Goal: Task Accomplishment & Management: Manage account settings

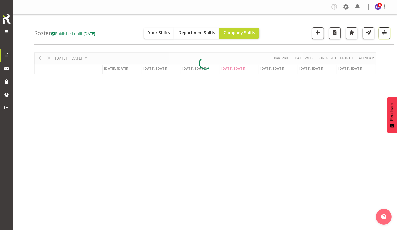
click at [385, 35] on span "button" at bounding box center [384, 32] width 7 height 7
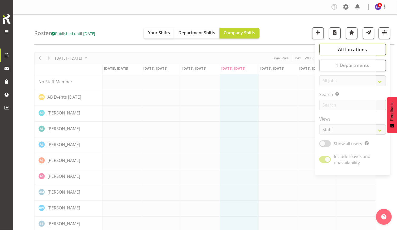
click at [366, 48] on span "All Locations" at bounding box center [352, 49] width 29 height 6
click at [359, 48] on span "All Locations" at bounding box center [352, 49] width 29 height 6
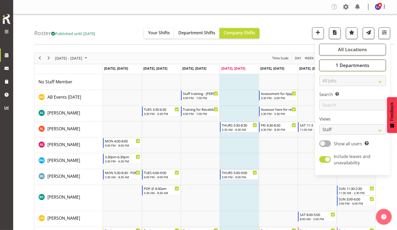
click at [353, 66] on span "1 Departments" at bounding box center [352, 65] width 34 height 6
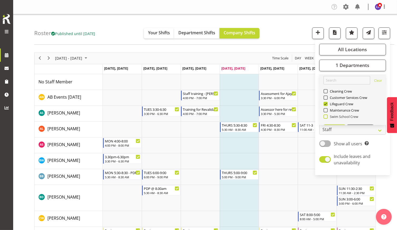
click at [340, 116] on span "Swim School Crew" at bounding box center [343, 116] width 31 height 4
click at [327, 116] on input "Swim School Crew" at bounding box center [324, 116] width 3 height 3
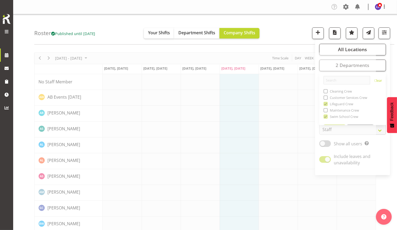
click at [300, 38] on div "Roster Published until Nov 2, 2025 Your Shifts Department Shifts Company Shifts…" at bounding box center [214, 29] width 360 height 30
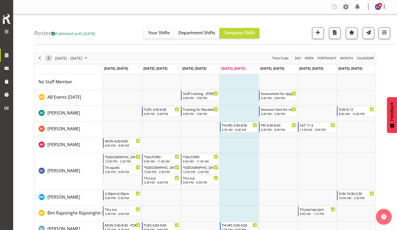
click at [49, 56] on span "Next" at bounding box center [49, 58] width 6 height 7
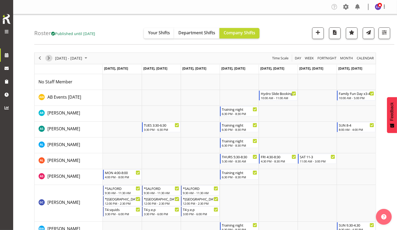
click at [49, 56] on span "Next" at bounding box center [49, 58] width 6 height 7
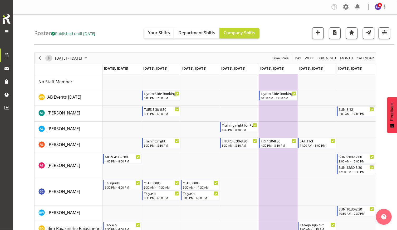
click at [49, 56] on span "Next" at bounding box center [49, 58] width 6 height 7
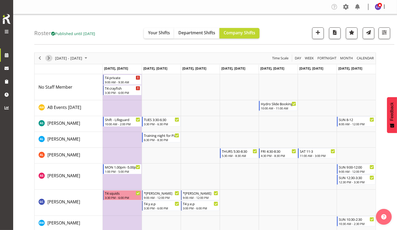
click at [49, 56] on span "Next" at bounding box center [49, 58] width 6 height 7
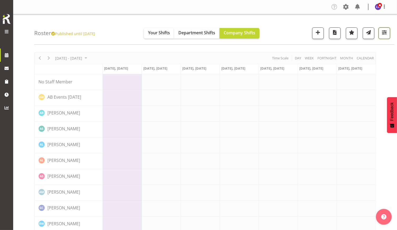
click at [389, 34] on button "button" at bounding box center [384, 33] width 12 height 12
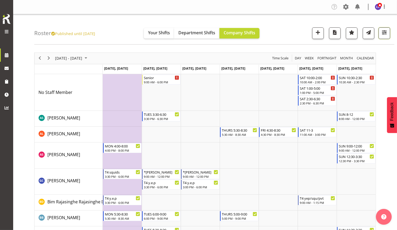
click at [380, 38] on button "button" at bounding box center [384, 33] width 12 height 12
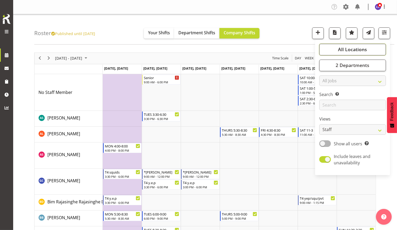
click at [359, 51] on span "All Locations" at bounding box center [352, 49] width 29 height 6
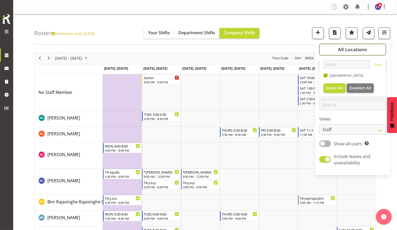
click at [359, 51] on span "All Locations" at bounding box center [352, 49] width 29 height 6
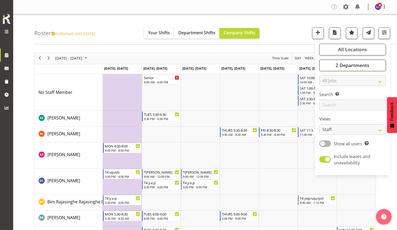
click at [355, 64] on span "2 Departments" at bounding box center [352, 65] width 34 height 6
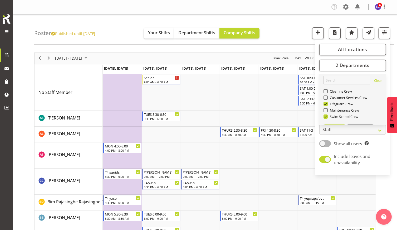
click at [334, 116] on span "Swim School Crew" at bounding box center [343, 116] width 31 height 4
click at [327, 116] on input "Swim School Crew" at bounding box center [324, 116] width 3 height 3
checkbox input "false"
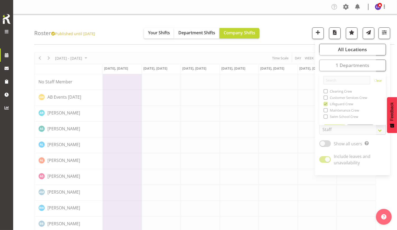
click at [303, 37] on div "Roster Published until Nov 2, 2025 Your Shifts Department Shifts Company Shifts…" at bounding box center [214, 29] width 360 height 30
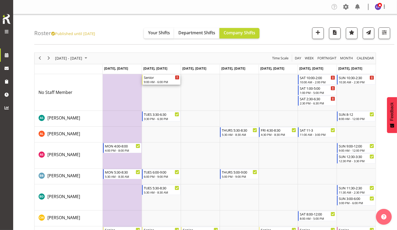
click at [164, 78] on div "Senior" at bounding box center [162, 77] width 36 height 5
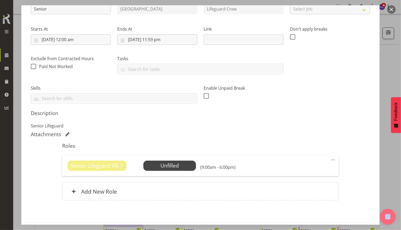
scroll to position [76, 0]
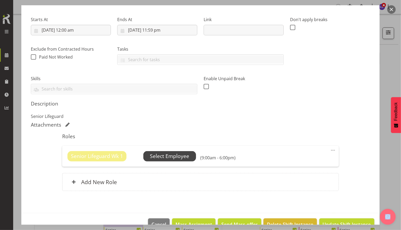
click at [175, 154] on span "Select Employee" at bounding box center [169, 156] width 39 height 8
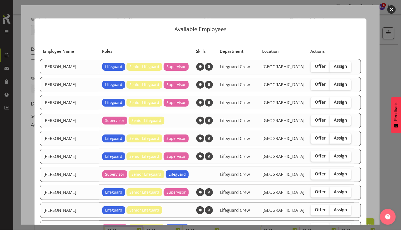
click at [334, 138] on span "Assign" at bounding box center [340, 137] width 13 height 5
click at [333, 138] on input "Assign" at bounding box center [330, 137] width 3 height 3
checkbox input "true"
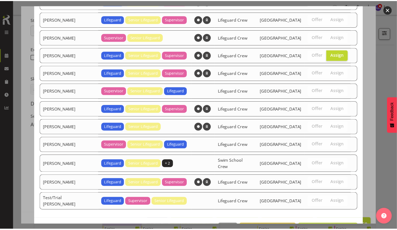
scroll to position [95, 0]
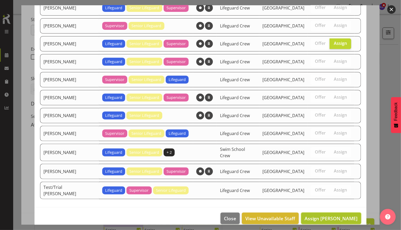
click at [325, 215] on span "Assign Jack Bailey" at bounding box center [330, 218] width 53 height 6
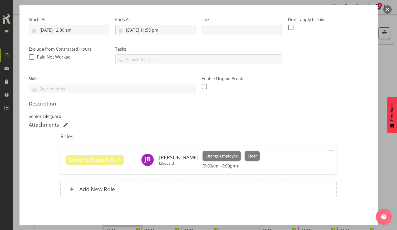
scroll to position [96, 0]
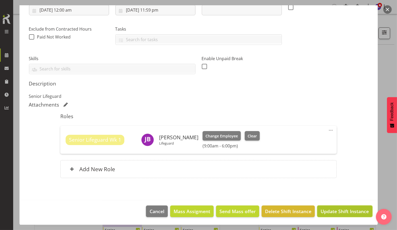
click at [331, 212] on span "Update Shift Instance" at bounding box center [344, 210] width 48 height 7
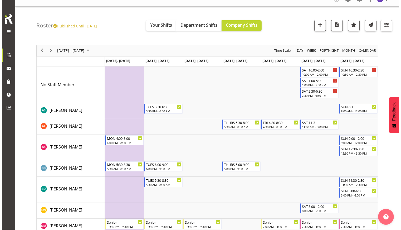
scroll to position [0, 0]
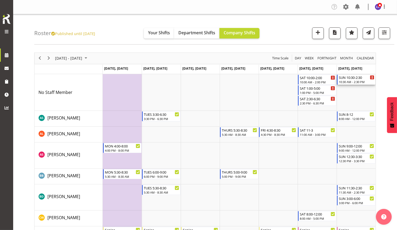
click at [351, 77] on div "SUN 10:30-2:30" at bounding box center [357, 77] width 36 height 5
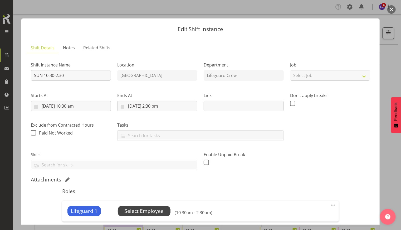
click at [144, 211] on span "Select Employee" at bounding box center [143, 211] width 39 height 8
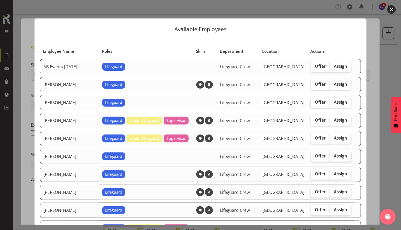
click at [337, 155] on span "Assign" at bounding box center [340, 155] width 13 height 5
click at [333, 155] on input "Assign" at bounding box center [330, 155] width 3 height 3
checkbox input "true"
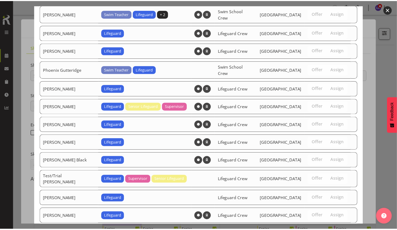
scroll to position [501, 0]
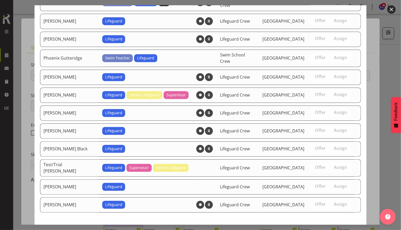
click at [340, 228] on span "Assign Ben Wyatt" at bounding box center [330, 231] width 53 height 6
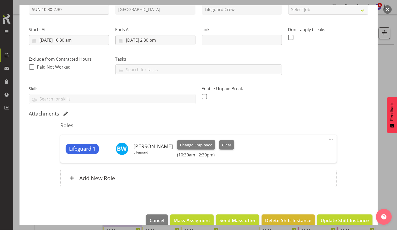
scroll to position [66, 0]
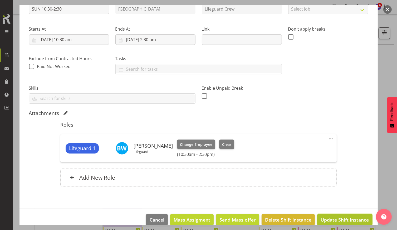
click at [345, 220] on span "Update Shift Instance" at bounding box center [344, 219] width 48 height 7
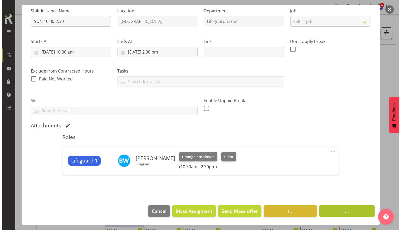
scroll to position [54, 0]
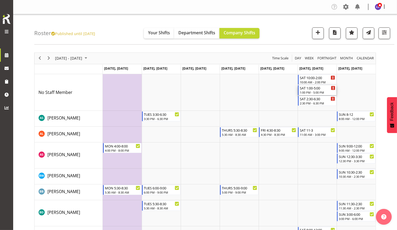
click at [315, 90] on div "1:00 PM - 5:00 PM" at bounding box center [318, 92] width 36 height 4
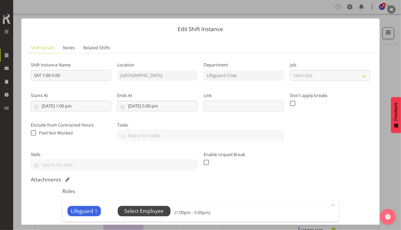
click at [134, 207] on span "Select Employee" at bounding box center [143, 211] width 39 height 8
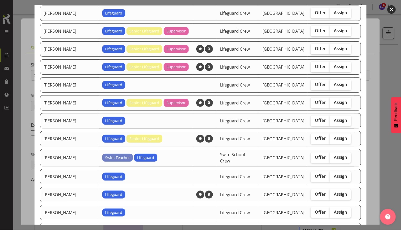
scroll to position [215, 0]
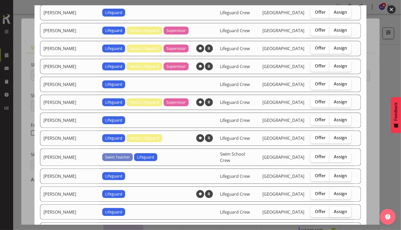
click at [335, 209] on span "Assign" at bounding box center [340, 211] width 13 height 5
click at [333, 210] on input "Assign" at bounding box center [330, 211] width 3 height 3
checkbox input "true"
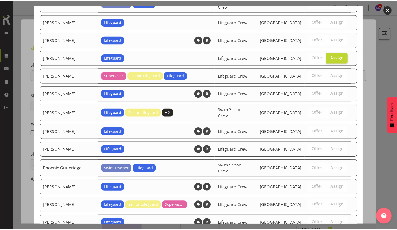
scroll to position [466, 0]
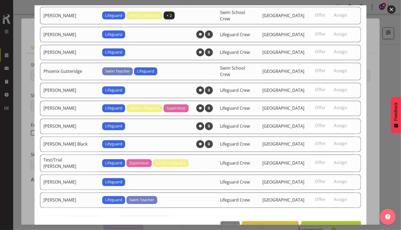
click at [341, 224] on span "Assign Lachie Shepherd" at bounding box center [330, 227] width 53 height 6
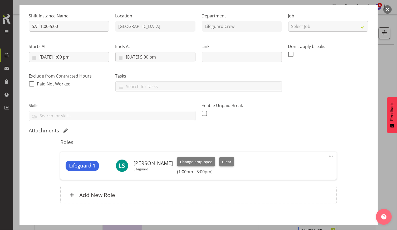
scroll to position [67, 0]
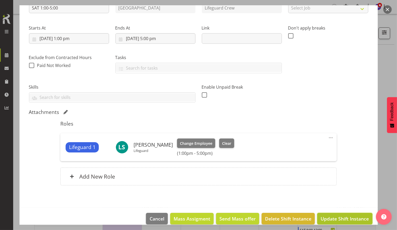
click at [350, 214] on button "Update Shift Instance" at bounding box center [344, 218] width 55 height 12
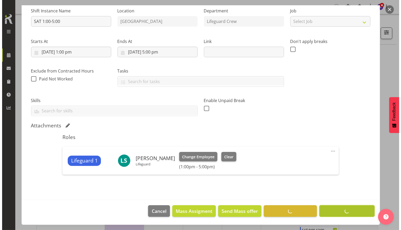
scroll to position [54, 0]
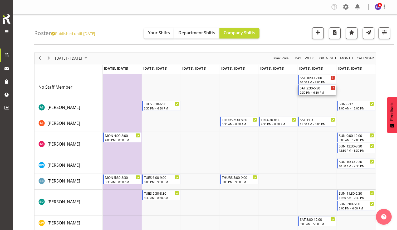
click at [312, 89] on div "SAT 2:30-6:30" at bounding box center [318, 87] width 36 height 5
click at [0, 0] on div at bounding box center [0, 0] width 0 height 0
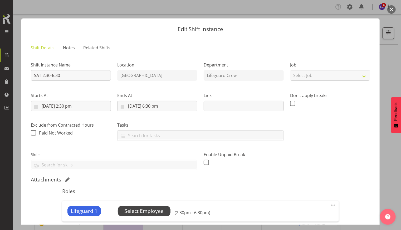
click at [145, 213] on span "Select Employee" at bounding box center [143, 211] width 39 height 8
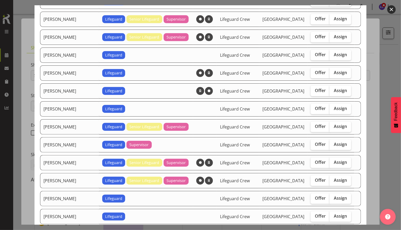
scroll to position [121, 0]
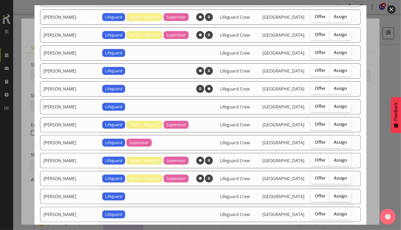
click at [334, 195] on span "Assign" at bounding box center [340, 195] width 13 height 5
click at [333, 195] on input "Assign" at bounding box center [330, 195] width 3 height 3
checkbox input "true"
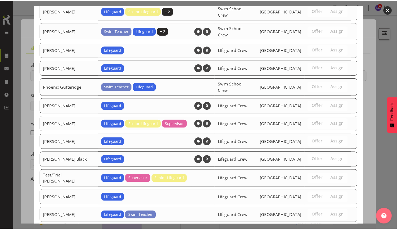
scroll to position [501, 0]
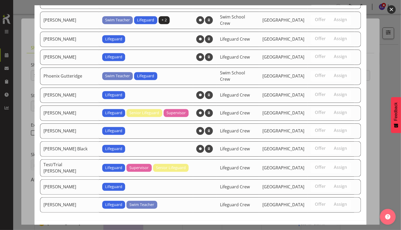
click at [344, 228] on span "Assign [PERSON_NAME]" at bounding box center [330, 231] width 53 height 6
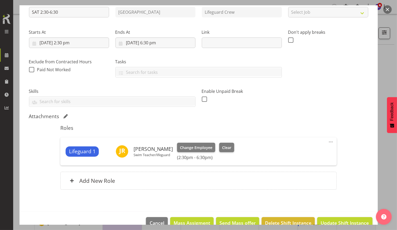
scroll to position [75, 0]
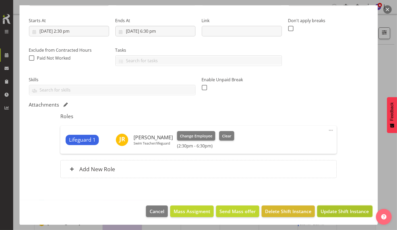
click at [348, 210] on span "Update Shift Instance" at bounding box center [344, 210] width 48 height 7
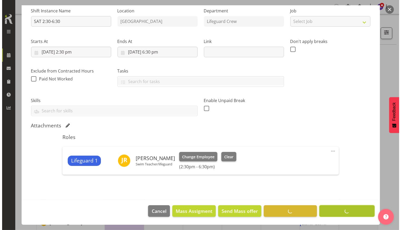
scroll to position [54, 0]
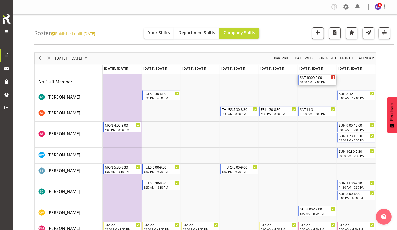
click at [308, 80] on div "SAT 10:00-2:00 10:00 AM - 2:00 PM" at bounding box center [318, 80] width 36 height 10
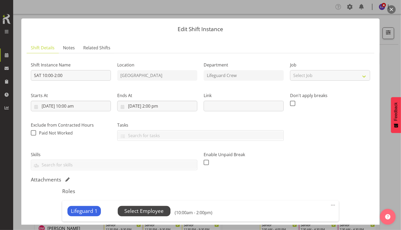
click at [149, 213] on span "Select Employee" at bounding box center [143, 211] width 39 height 8
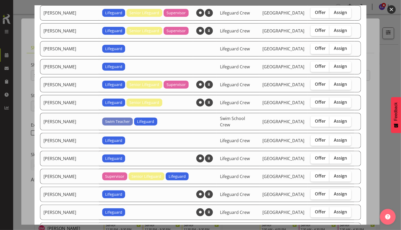
scroll to position [255, 0]
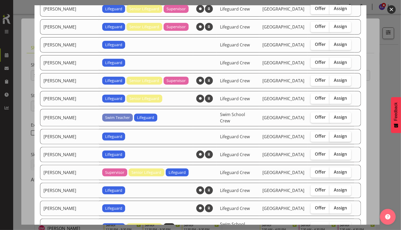
click at [335, 133] on span "Assign" at bounding box center [340, 135] width 13 height 5
click at [333, 134] on input "Assign" at bounding box center [330, 135] width 3 height 3
checkbox input "true"
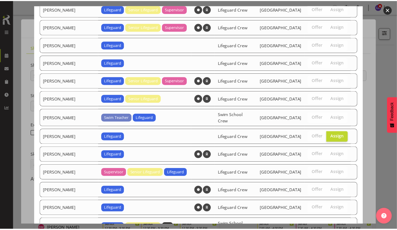
scroll to position [448, 0]
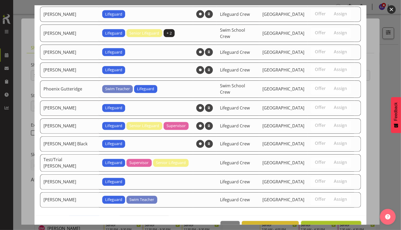
click at [323, 223] on span "Assign Kate Meulenbroek" at bounding box center [330, 226] width 53 height 7
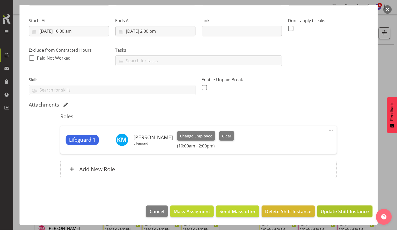
click at [349, 209] on span "Update Shift Instance" at bounding box center [344, 210] width 48 height 7
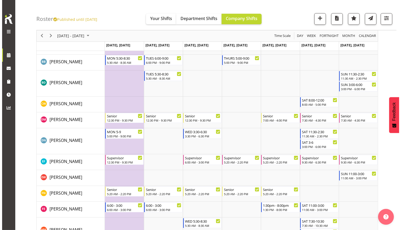
scroll to position [108, 0]
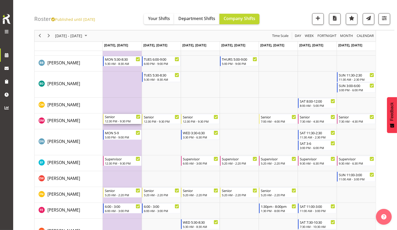
click at [123, 117] on div "Senior" at bounding box center [123, 116] width 36 height 5
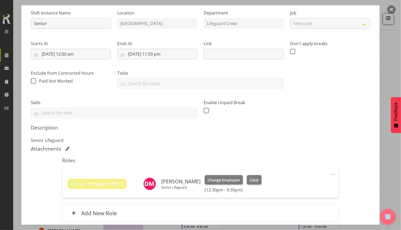
scroll to position [96, 0]
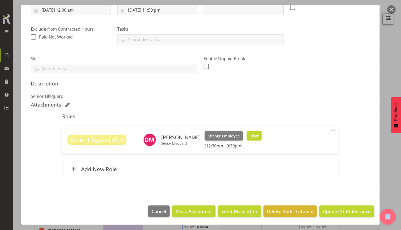
click at [259, 136] on span "Clear" at bounding box center [253, 136] width 9 height 6
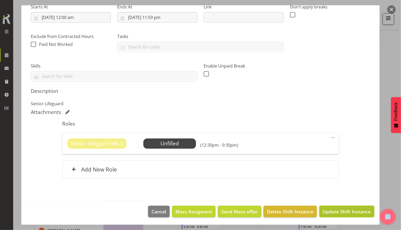
click at [338, 211] on span "Update Shift Instance" at bounding box center [347, 211] width 48 height 7
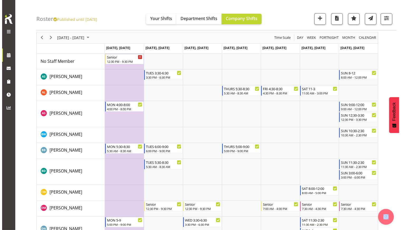
scroll to position [22, 0]
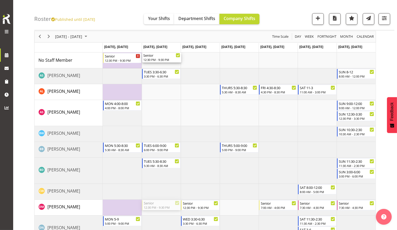
drag, startPoint x: 151, startPoint y: 205, endPoint x: 167, endPoint y: 51, distance: 155.4
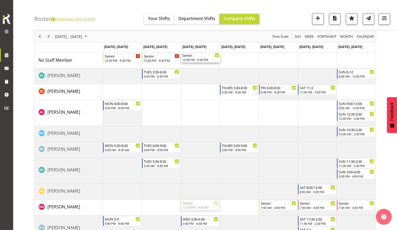
drag, startPoint x: 198, startPoint y: 205, endPoint x: 200, endPoint y: 62, distance: 143.5
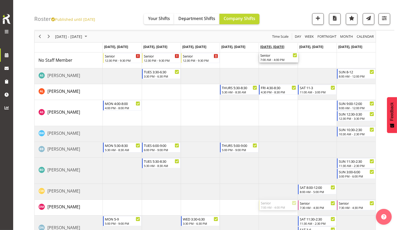
drag, startPoint x: 265, startPoint y: 205, endPoint x: 273, endPoint y: 47, distance: 158.4
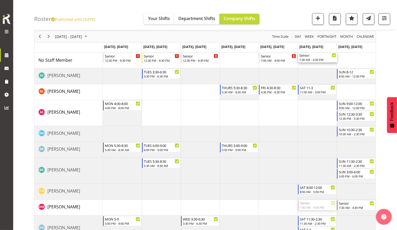
drag, startPoint x: 319, startPoint y: 206, endPoint x: 327, endPoint y: 40, distance: 166.3
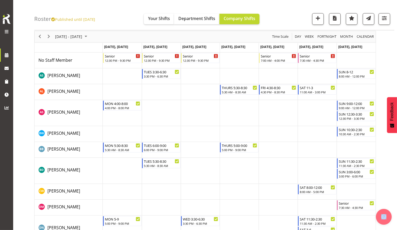
drag, startPoint x: 349, startPoint y: 210, endPoint x: 349, endPoint y: 205, distance: 5.3
click at [349, 205] on td "Timeline Week of November 6, 2025" at bounding box center [356, 207] width 39 height 16
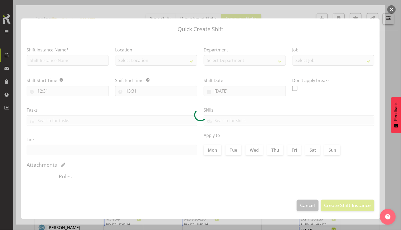
drag, startPoint x: 349, startPoint y: 205, endPoint x: 368, endPoint y: 77, distance: 129.1
click at [368, 77] on div at bounding box center [200, 114] width 369 height 219
type input "09/11/2025"
checkbox input "true"
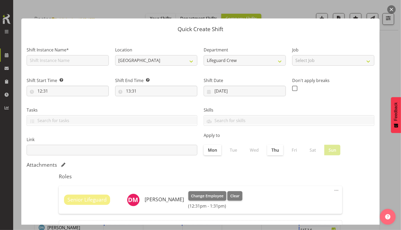
click at [391, 9] on button "button" at bounding box center [391, 9] width 8 height 8
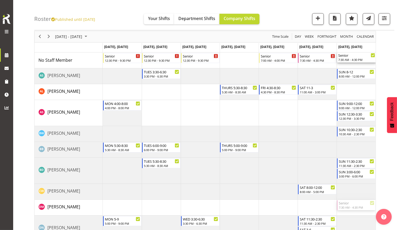
drag, startPoint x: 349, startPoint y: 208, endPoint x: 353, endPoint y: 66, distance: 142.8
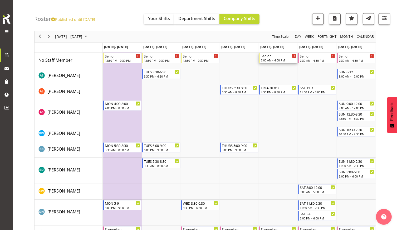
click at [278, 61] on div "7:00 AM - 4:00 PM" at bounding box center [279, 60] width 36 height 4
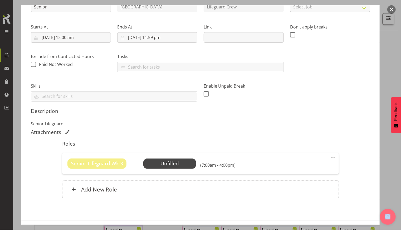
scroll to position [69, 0]
click at [171, 164] on span "Select Employee" at bounding box center [169, 163] width 39 height 8
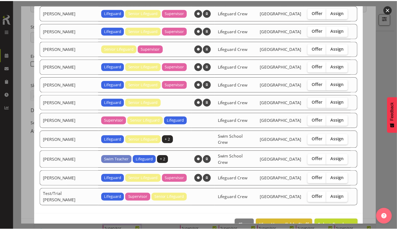
scroll to position [73, 0]
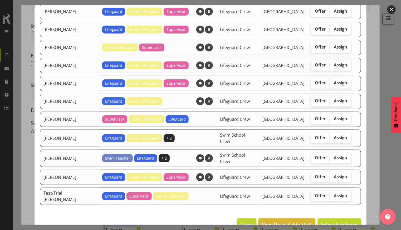
click at [244, 220] on span "Close" at bounding box center [246, 223] width 12 height 7
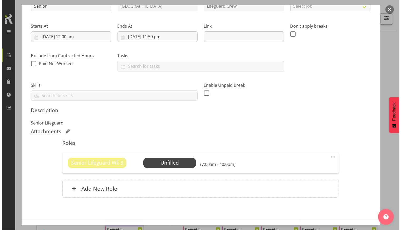
scroll to position [88, 0]
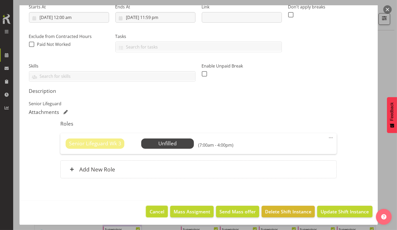
click at [146, 209] on button "Cancel" at bounding box center [157, 211] width 22 height 12
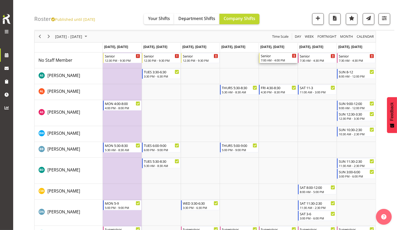
click at [273, 60] on div "7:00 AM - 4:00 PM" at bounding box center [279, 60] width 36 height 4
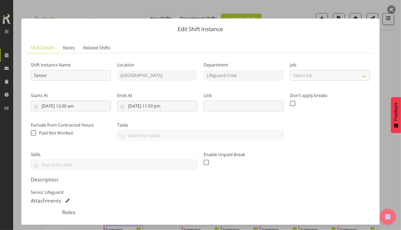
click at [391, 10] on button "button" at bounding box center [391, 9] width 8 height 8
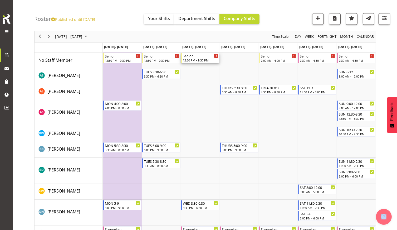
click at [196, 61] on div "12:30 PM - 9:30 PM" at bounding box center [201, 60] width 36 height 4
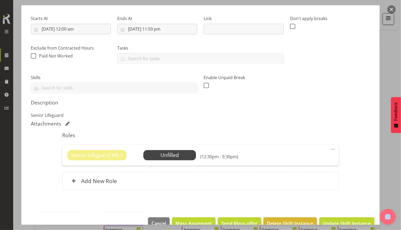
scroll to position [78, 0]
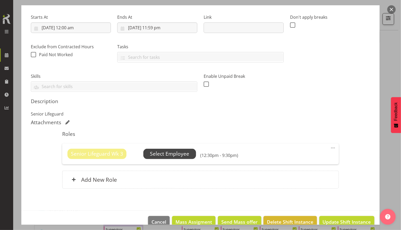
click at [167, 154] on span "Select Employee" at bounding box center [169, 154] width 39 height 8
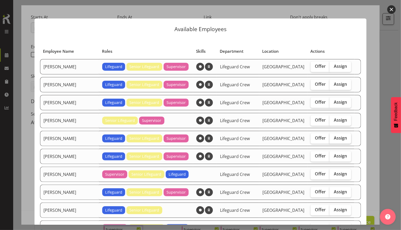
click at [332, 140] on label "Assign" at bounding box center [340, 138] width 22 height 11
click at [332, 140] on input "Assign" at bounding box center [330, 137] width 3 height 3
checkbox input "true"
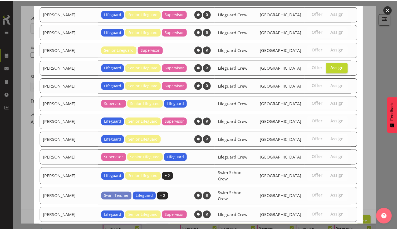
scroll to position [112, 0]
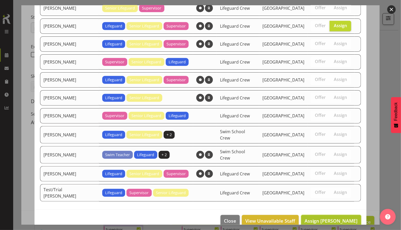
click at [325, 217] on span "Assign [PERSON_NAME]" at bounding box center [330, 220] width 53 height 6
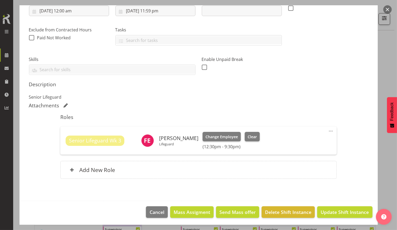
scroll to position [96, 0]
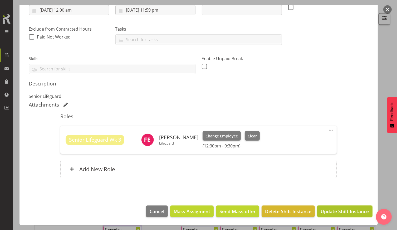
click at [347, 212] on span "Update Shift Instance" at bounding box center [344, 210] width 48 height 7
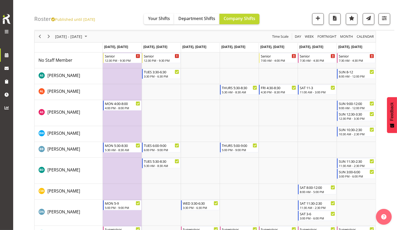
scroll to position [0, 0]
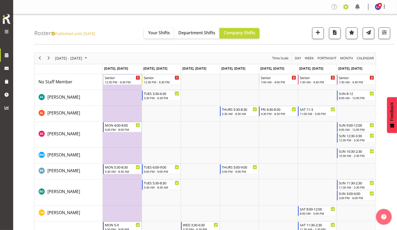
click at [345, 9] on span at bounding box center [346, 7] width 8 height 8
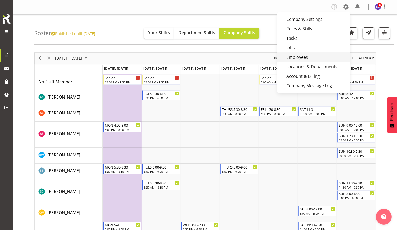
click at [333, 55] on link "Employees" at bounding box center [313, 56] width 73 height 9
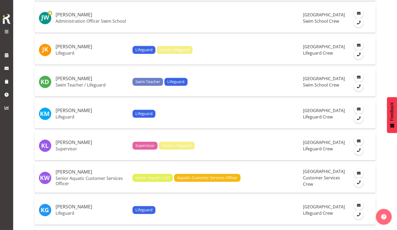
scroll to position [1262, 0]
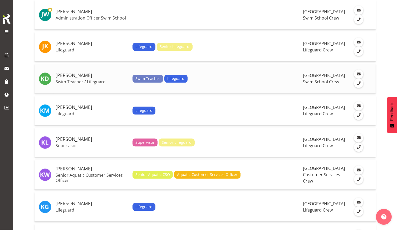
click at [86, 73] on h5 "[PERSON_NAME]" at bounding box center [92, 75] width 73 height 5
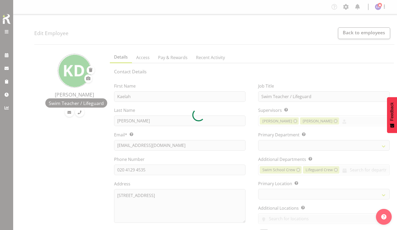
select select "TimelineWeek"
select select "113"
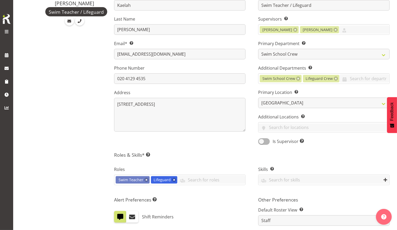
scroll to position [91, 0]
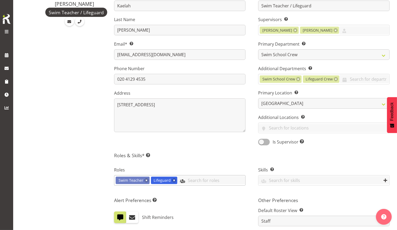
click at [211, 180] on input "text" at bounding box center [211, 180] width 68 height 8
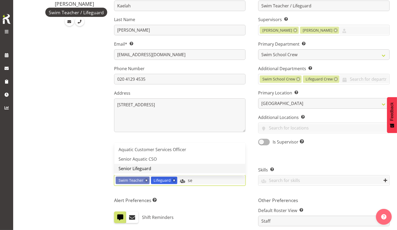
type input "se"
click at [198, 166] on link "Senior Lifeguard" at bounding box center [179, 168] width 131 height 9
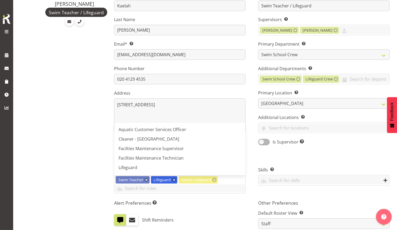
click at [378, 87] on div "Job Title Swim Teacher / Lifeguard Supervisors Select the employee’s supervisor…" at bounding box center [324, 67] width 144 height 164
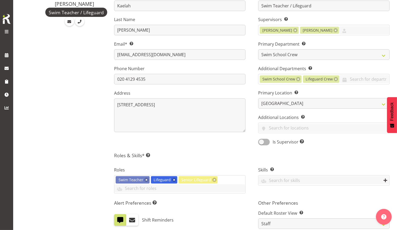
scroll to position [259, 0]
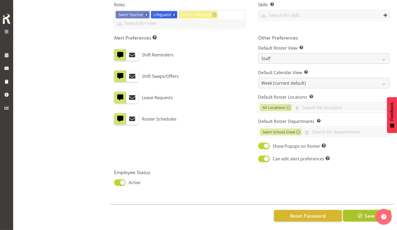
click at [357, 214] on span "button" at bounding box center [360, 215] width 7 height 7
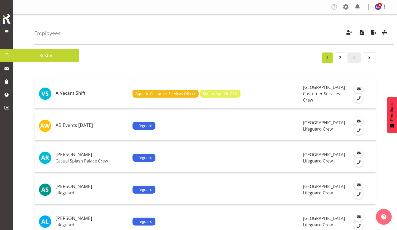
click at [8, 58] on span at bounding box center [7, 55] width 8 height 8
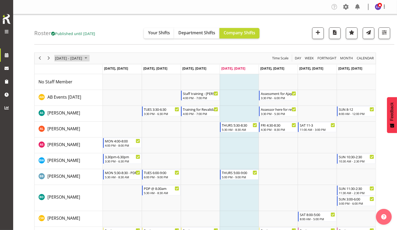
click at [74, 59] on span "[DATE] - [DATE]" at bounding box center [69, 58] width 28 height 7
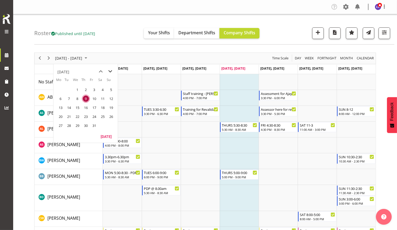
click at [112, 73] on span "next month" at bounding box center [110, 71] width 9 height 9
click at [59, 98] on span "3" at bounding box center [61, 99] width 8 height 8
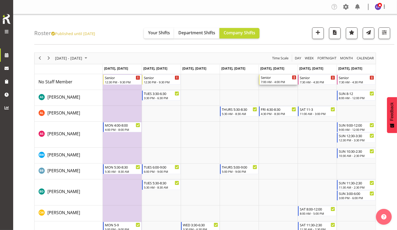
click at [271, 80] on div "7:00 AM - 4:00 PM" at bounding box center [279, 82] width 36 height 4
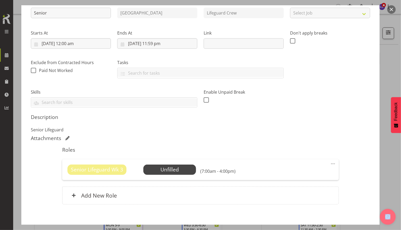
scroll to position [63, 0]
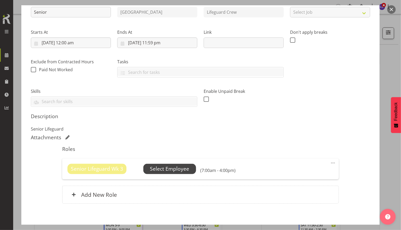
click at [182, 165] on span "Select Employee" at bounding box center [169, 169] width 39 height 8
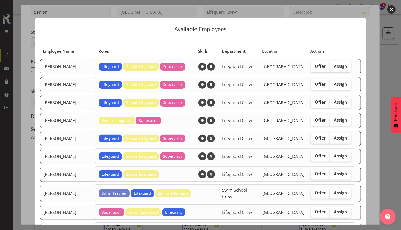
click at [334, 190] on span "Assign" at bounding box center [340, 192] width 13 height 5
click at [333, 191] on input "Assign" at bounding box center [330, 192] width 3 height 3
checkbox input "true"
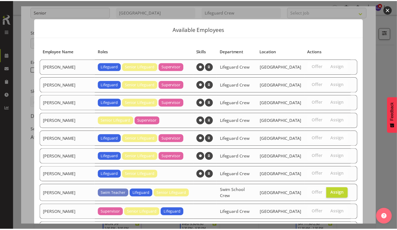
scroll to position [95, 0]
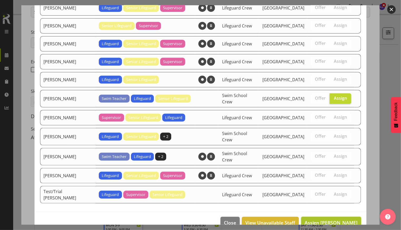
click at [318, 219] on span "Assign [PERSON_NAME]" at bounding box center [330, 222] width 53 height 6
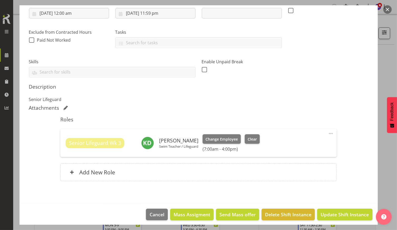
scroll to position [96, 0]
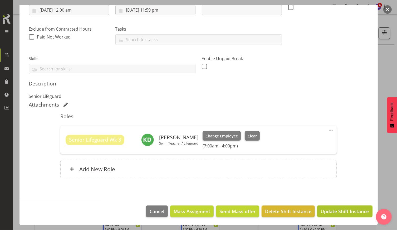
click at [336, 212] on span "Update Shift Instance" at bounding box center [344, 210] width 48 height 7
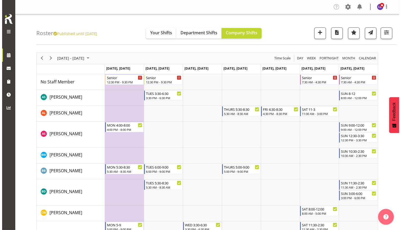
scroll to position [5, 0]
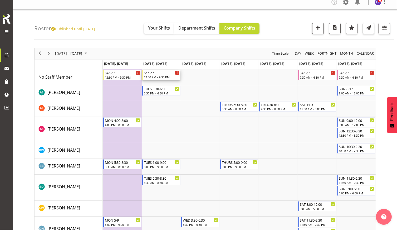
click at [159, 77] on div "12:30 PM - 9:30 PM" at bounding box center [162, 77] width 36 height 4
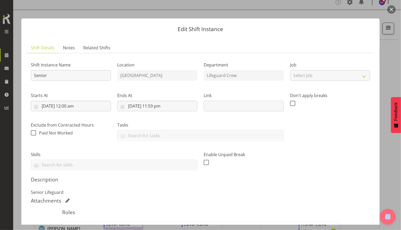
scroll to position [88, 0]
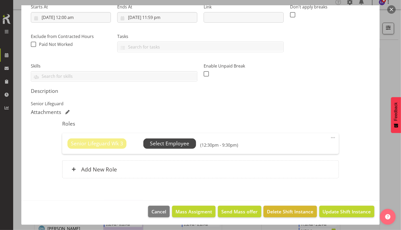
click at [169, 144] on span "Select Employee" at bounding box center [169, 144] width 39 height 8
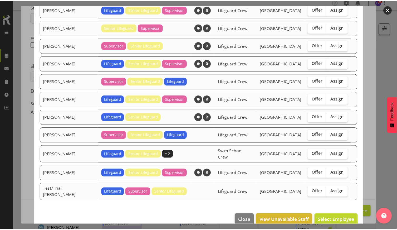
scroll to position [93, 0]
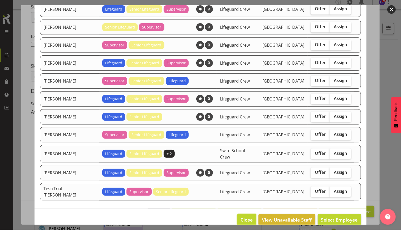
click at [246, 216] on span "Close" at bounding box center [246, 219] width 12 height 7
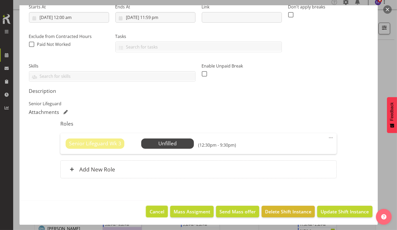
click at [151, 211] on span "Cancel" at bounding box center [157, 211] width 15 height 7
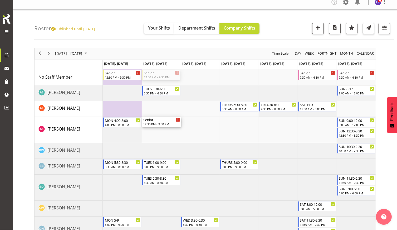
drag, startPoint x: 161, startPoint y: 74, endPoint x: 156, endPoint y: 122, distance: 47.8
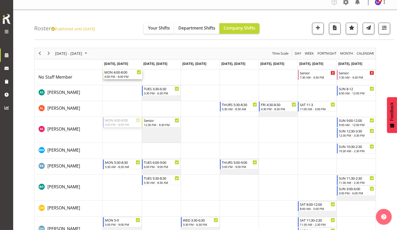
drag, startPoint x: 120, startPoint y: 123, endPoint x: 125, endPoint y: 77, distance: 46.4
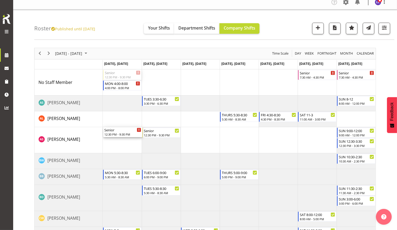
drag, startPoint x: 125, startPoint y: 77, endPoint x: 124, endPoint y: 128, distance: 51.1
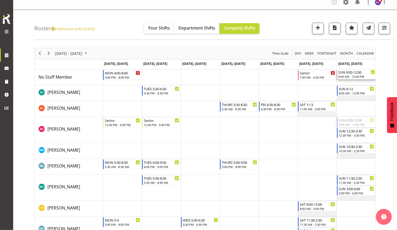
drag, startPoint x: 353, startPoint y: 118, endPoint x: 354, endPoint y: 81, distance: 37.2
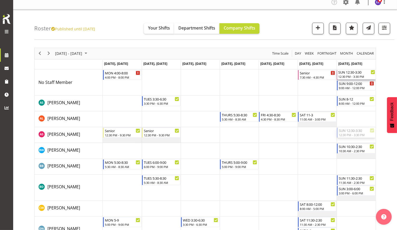
drag, startPoint x: 347, startPoint y: 134, endPoint x: 350, endPoint y: 87, distance: 46.8
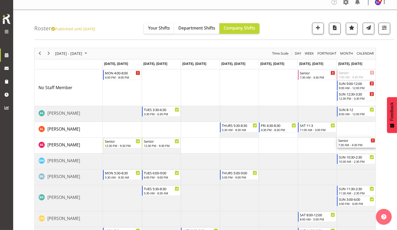
drag, startPoint x: 353, startPoint y: 74, endPoint x: 349, endPoint y: 143, distance: 68.8
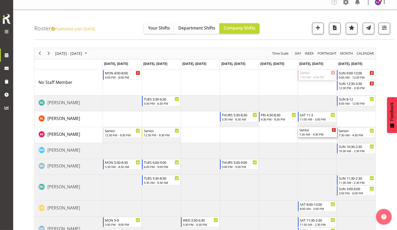
drag, startPoint x: 318, startPoint y: 75, endPoint x: 316, endPoint y: 129, distance: 54.3
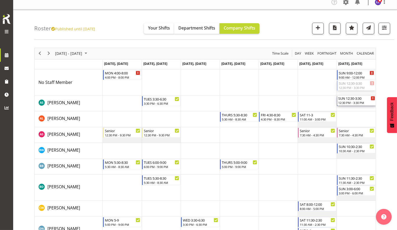
drag, startPoint x: 345, startPoint y: 88, endPoint x: 345, endPoint y: 105, distance: 17.1
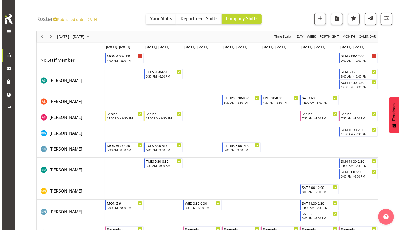
scroll to position [0, 0]
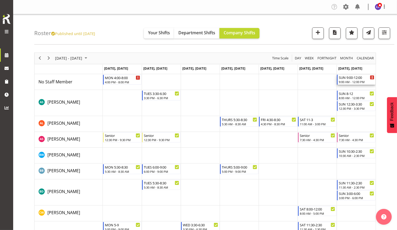
click at [358, 81] on div "9:00 AM - 12:00 PM" at bounding box center [357, 82] width 36 height 4
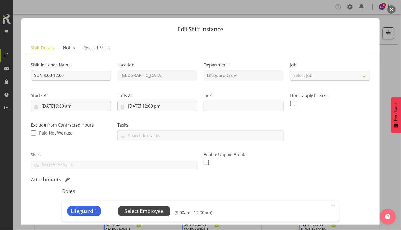
click at [154, 208] on span "Select Employee" at bounding box center [143, 211] width 39 height 8
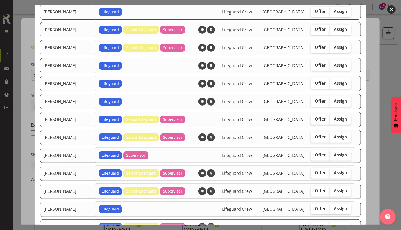
scroll to position [95, 0]
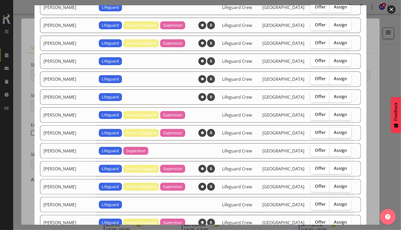
click at [334, 130] on span "Assign" at bounding box center [340, 132] width 13 height 5
click at [332, 131] on input "Assign" at bounding box center [330, 132] width 3 height 3
checkbox input "true"
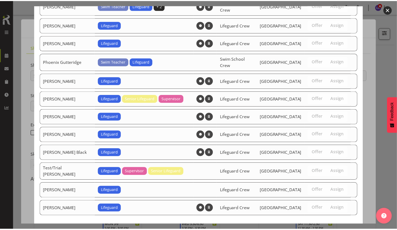
scroll to position [537, 0]
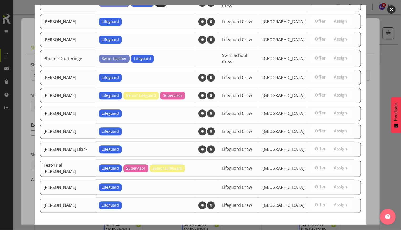
click at [342, 229] on span "Assign [PERSON_NAME]" at bounding box center [330, 232] width 53 height 6
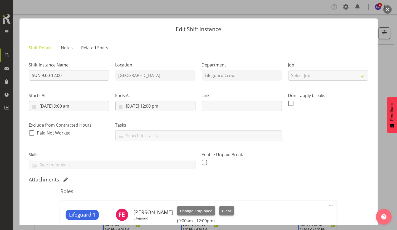
scroll to position [75, 0]
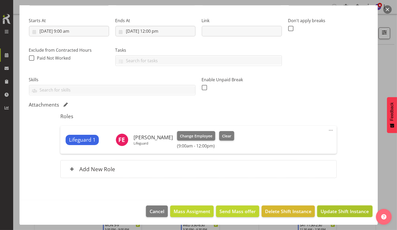
click at [350, 213] on span "Update Shift Instance" at bounding box center [344, 210] width 48 height 7
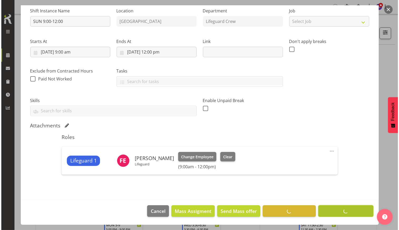
scroll to position [54, 0]
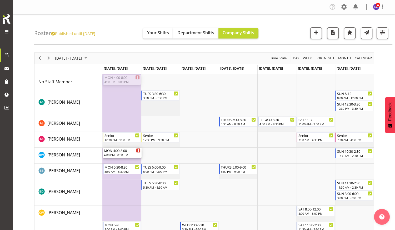
drag, startPoint x: 124, startPoint y: 81, endPoint x: 117, endPoint y: 156, distance: 74.8
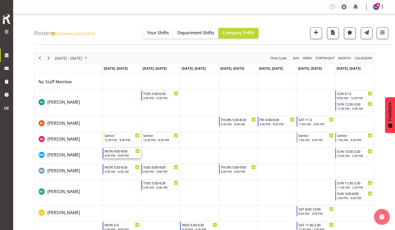
click at [121, 151] on div "MON 4:00-8:00" at bounding box center [122, 150] width 35 height 5
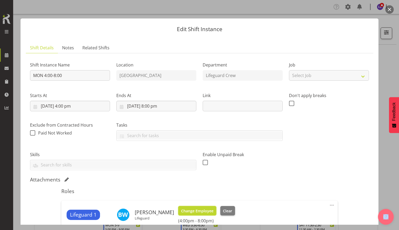
click at [189, 210] on span "Change Employee" at bounding box center [197, 211] width 32 height 6
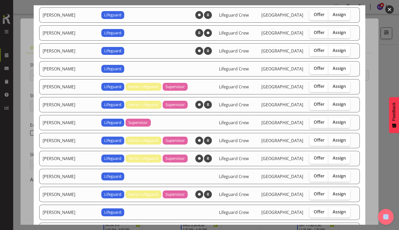
scroll to position [166, 0]
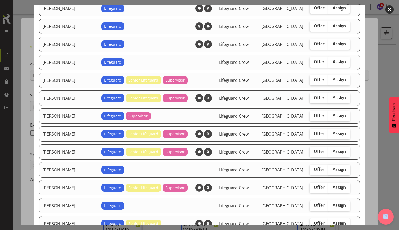
click at [335, 171] on label "Assign" at bounding box center [340, 169] width 22 height 11
click at [332, 171] on input "Assign" at bounding box center [330, 168] width 3 height 3
checkbox input "true"
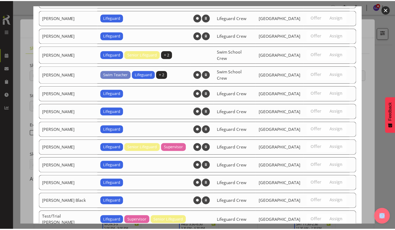
scroll to position [519, 0]
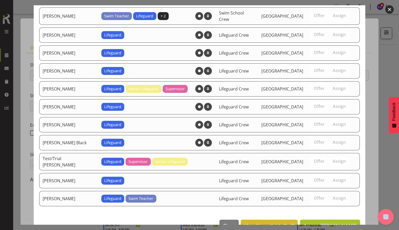
click at [334, 222] on span "Assign [PERSON_NAME]" at bounding box center [330, 225] width 53 height 6
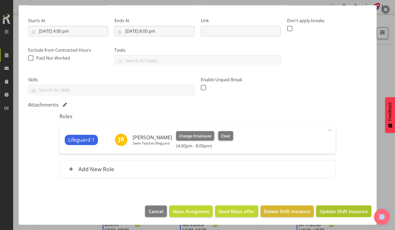
click at [352, 211] on span "Update Shift Instance" at bounding box center [344, 210] width 48 height 7
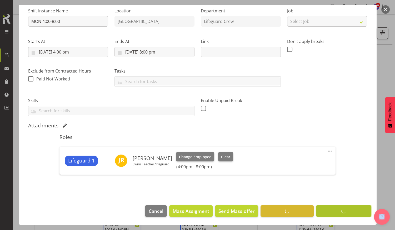
scroll to position [54, 0]
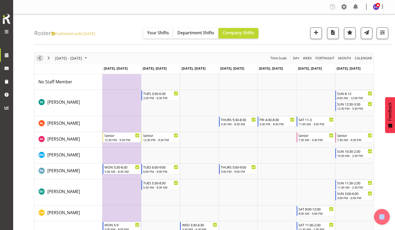
click at [41, 60] on span "Previous" at bounding box center [40, 58] width 6 height 7
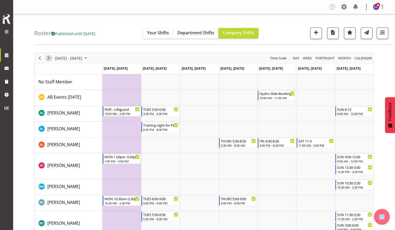
click at [48, 59] on span "Next" at bounding box center [49, 58] width 6 height 7
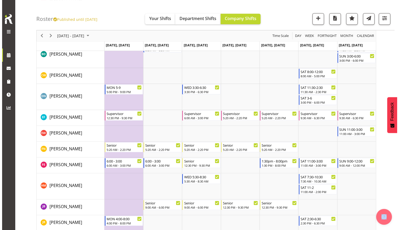
scroll to position [138, 0]
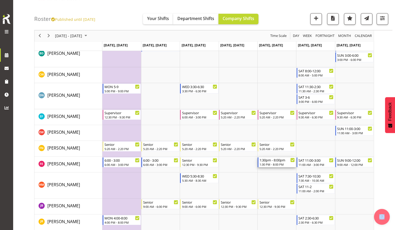
click at [269, 161] on div "1:30pm - 8:00pm" at bounding box center [277, 159] width 35 height 5
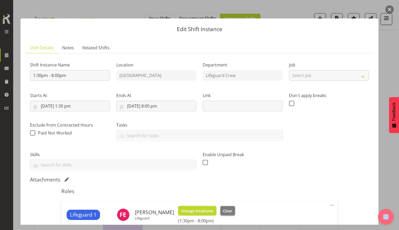
click at [191, 210] on span "Change Employee" at bounding box center [197, 211] width 32 height 6
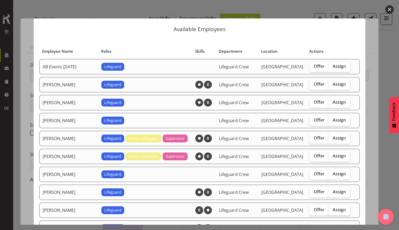
click at [335, 207] on span "Assign" at bounding box center [339, 209] width 13 height 5
click at [332, 208] on input "Assign" at bounding box center [330, 209] width 3 height 3
checkbox input "true"
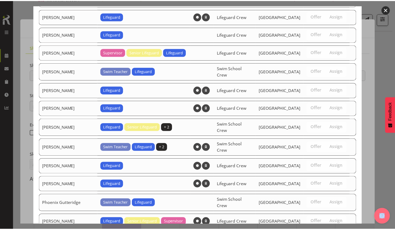
scroll to position [537, 0]
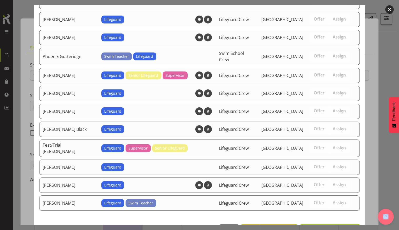
click at [335, 226] on span "Assign [PERSON_NAME]" at bounding box center [330, 229] width 53 height 6
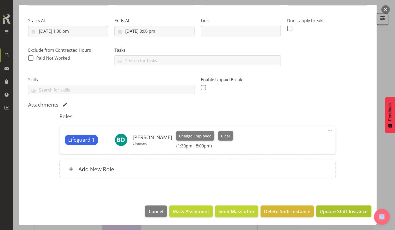
click at [359, 210] on span "Update Shift Instance" at bounding box center [344, 210] width 48 height 7
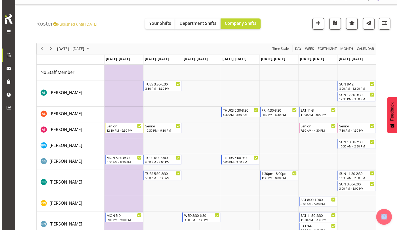
scroll to position [0, 0]
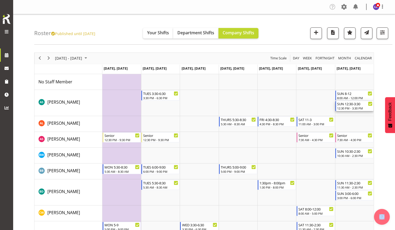
click at [357, 106] on div "12:30 PM - 3:30 PM" at bounding box center [354, 108] width 35 height 4
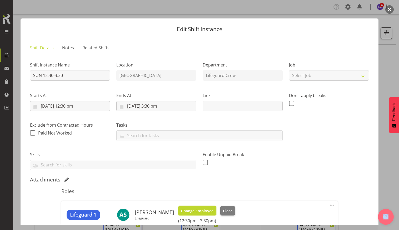
click at [197, 206] on button "Change Employee" at bounding box center [197, 210] width 38 height 9
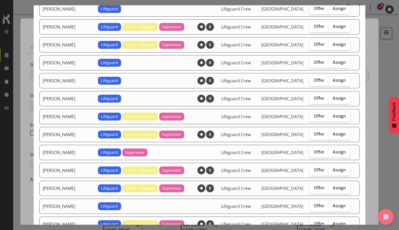
scroll to position [95, 0]
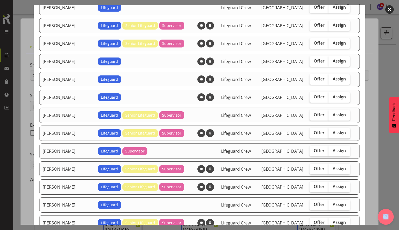
click at [333, 131] on span "Assign" at bounding box center [339, 132] width 13 height 5
click at [331, 131] on input "Assign" at bounding box center [330, 132] width 3 height 3
checkbox input "true"
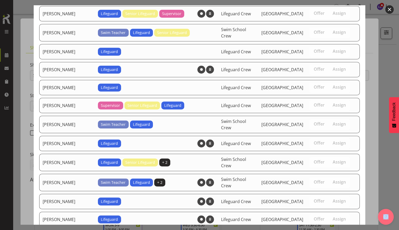
scroll to position [484, 0]
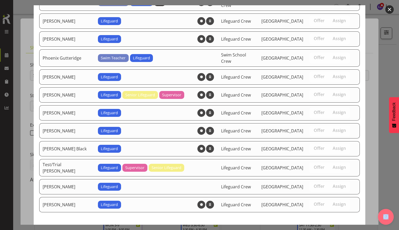
click at [339, 228] on span "Assign [PERSON_NAME]" at bounding box center [330, 231] width 53 height 6
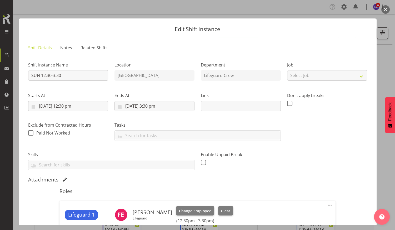
click at [383, 160] on div at bounding box center [197, 115] width 395 height 230
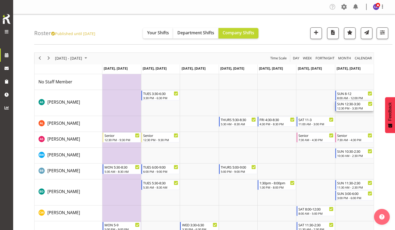
click at [359, 107] on div "12:30 PM - 3:30 PM" at bounding box center [354, 108] width 35 height 4
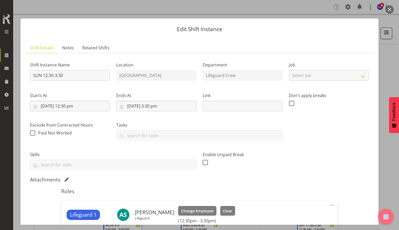
scroll to position [75, 0]
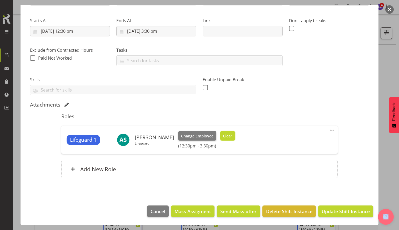
click at [224, 135] on span "Clear" at bounding box center [227, 136] width 9 height 6
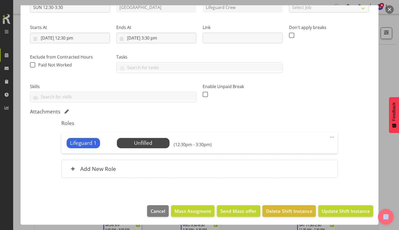
scroll to position [67, 0]
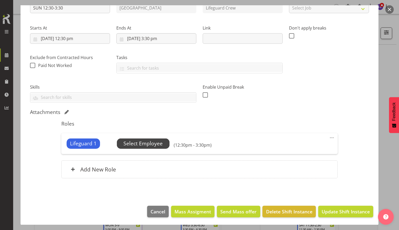
click at [153, 143] on span "Select Employee" at bounding box center [142, 144] width 39 height 8
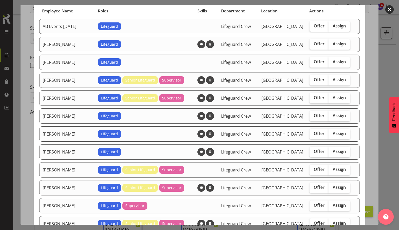
scroll to position [41, 0]
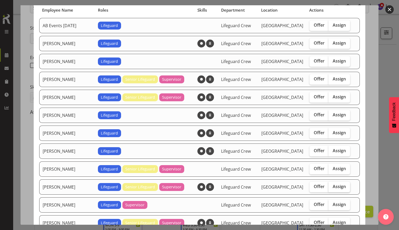
click at [329, 188] on label "Assign" at bounding box center [340, 186] width 22 height 11
click at [329, 188] on input "Assign" at bounding box center [330, 186] width 3 height 3
checkbox input "true"
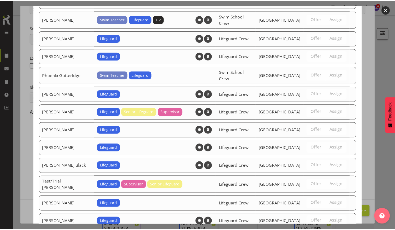
scroll to position [484, 0]
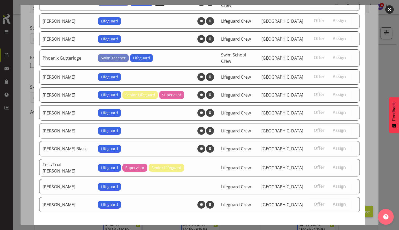
click at [343, 228] on span "Assign [PERSON_NAME]" at bounding box center [330, 231] width 53 height 6
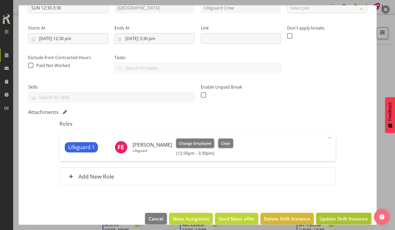
click at [340, 220] on span "Update Shift Instance" at bounding box center [344, 218] width 48 height 7
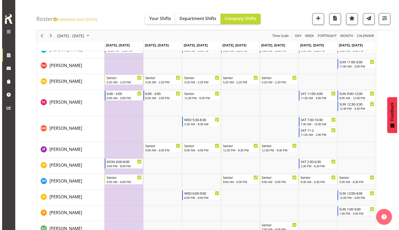
scroll to position [200, 0]
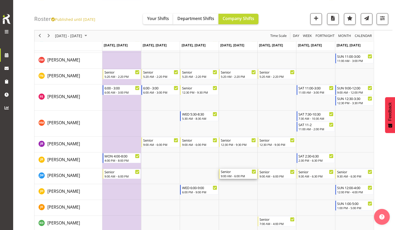
click at [240, 175] on div "9:00 AM - 6:00 PM" at bounding box center [238, 176] width 35 height 4
click at [0, 0] on div at bounding box center [0, 0] width 0 height 0
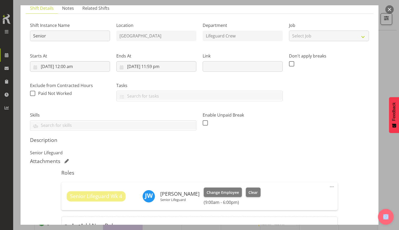
scroll to position [44, 0]
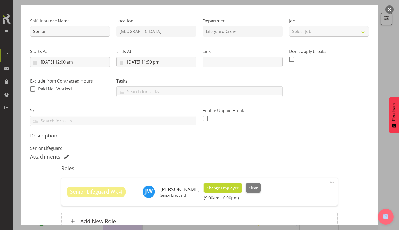
click at [228, 187] on span "Change Employee" at bounding box center [223, 188] width 32 height 6
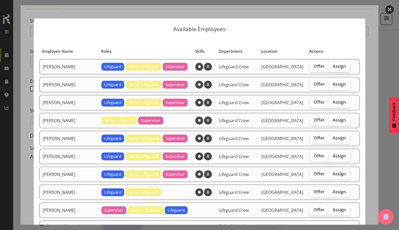
click at [333, 66] on span "Assign" at bounding box center [339, 65] width 13 height 5
click at [329, 66] on input "Assign" at bounding box center [330, 66] width 3 height 3
checkbox input "true"
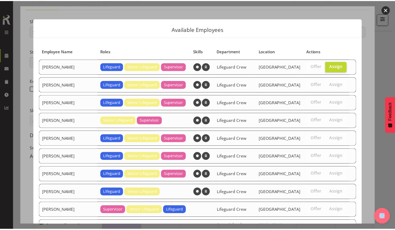
scroll to position [77, 0]
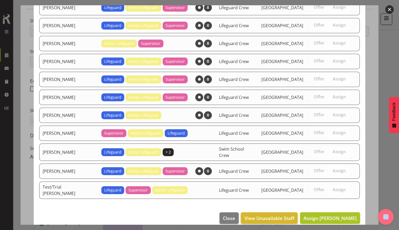
click at [331, 215] on span "Assign [PERSON_NAME]" at bounding box center [330, 218] width 53 height 6
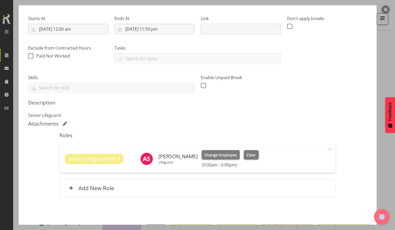
scroll to position [89, 0]
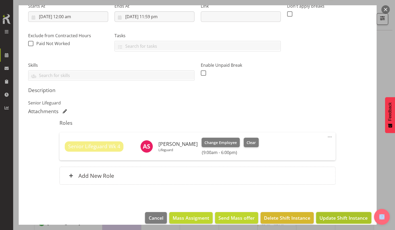
click at [349, 218] on span "Update Shift Instance" at bounding box center [344, 217] width 48 height 7
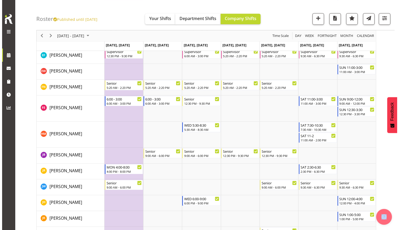
scroll to position [190, 0]
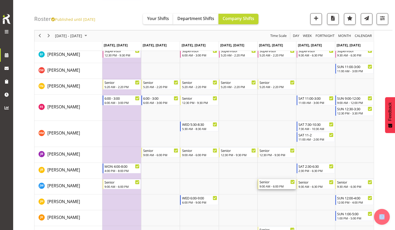
click at [276, 187] on div "9:00 AM - 6:00 PM" at bounding box center [277, 186] width 35 height 4
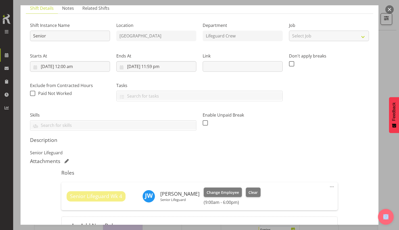
scroll to position [45, 0]
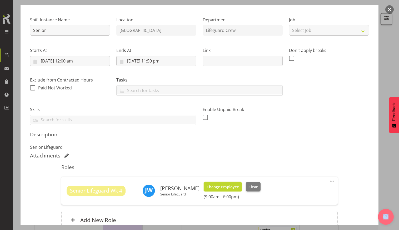
click at [219, 185] on span "Change Employee" at bounding box center [223, 187] width 32 height 6
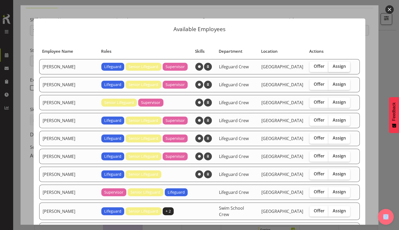
click at [333, 63] on span "Assign" at bounding box center [339, 65] width 13 height 5
click at [332, 65] on input "Assign" at bounding box center [330, 66] width 3 height 3
checkbox input "true"
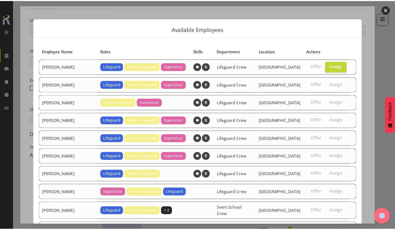
scroll to position [77, 0]
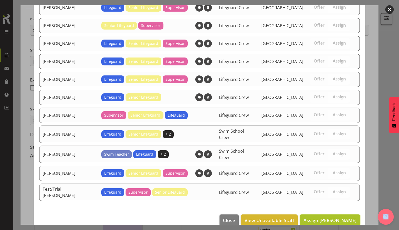
click at [322, 214] on button "Assign [PERSON_NAME]" at bounding box center [330, 220] width 60 height 12
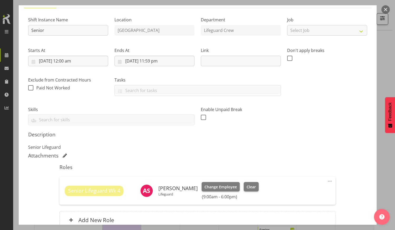
click at [378, 135] on div "Edit Shift Instance Shift Details Notes Related Shifts Shift Instance Name Seni…" at bounding box center [197, 114] width 369 height 219
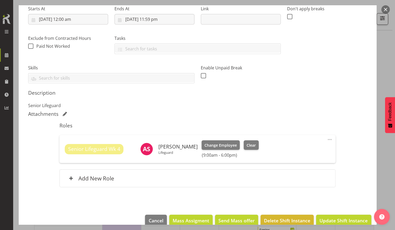
scroll to position [96, 0]
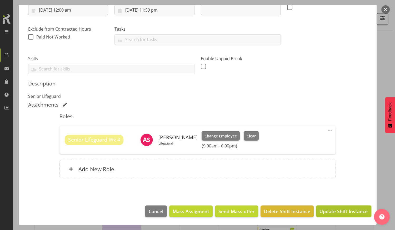
click at [350, 210] on span "Update Shift Instance" at bounding box center [344, 210] width 48 height 7
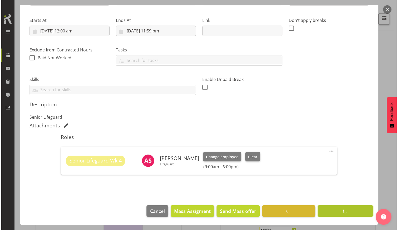
scroll to position [75, 0]
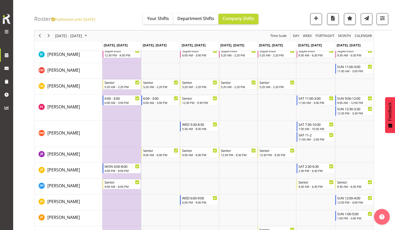
drag, startPoint x: 395, startPoint y: 102, endPoint x: 397, endPoint y: 99, distance: 3.4
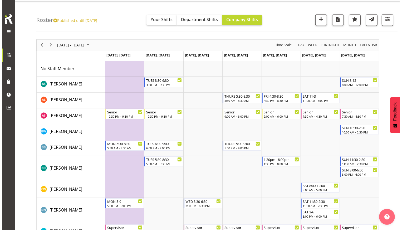
scroll to position [16, 0]
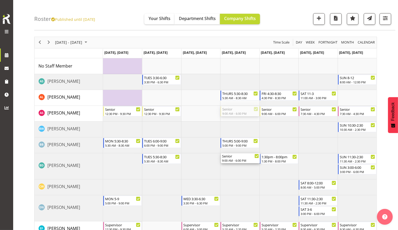
drag, startPoint x: 238, startPoint y: 111, endPoint x: 236, endPoint y: 162, distance: 50.6
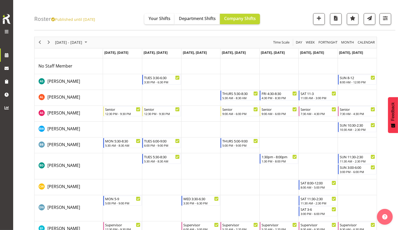
click at [233, 168] on td "Timeline Week of November 3, 2025" at bounding box center [239, 166] width 39 height 26
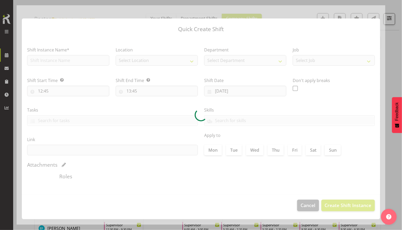
click at [233, 168] on div at bounding box center [201, 114] width 369 height 219
type input "[DATE]"
checkbox input "true"
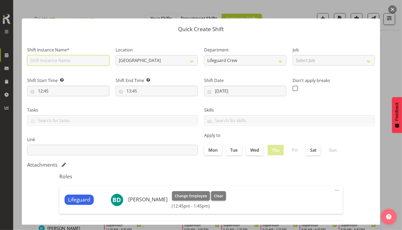
click at [80, 63] on input "text" at bounding box center [68, 60] width 82 height 11
type input "B"
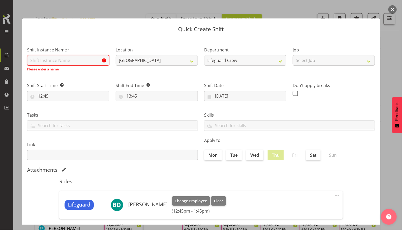
type input "i"
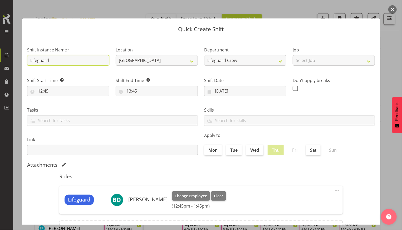
type input "Lifeguard"
click at [159, 75] on div "Shift End Time Set the time of the day you wish this shift to finish 13:45 00 0…" at bounding box center [156, 84] width 88 height 29
click at [77, 93] on input "12:45" at bounding box center [68, 91] width 82 height 11
click at [61, 106] on select "00 01 02 03 04 05 06 07 08 09 10 11 12 13 14 15 16 17 18 19 20 21 22 23" at bounding box center [63, 104] width 12 height 11
select select "9"
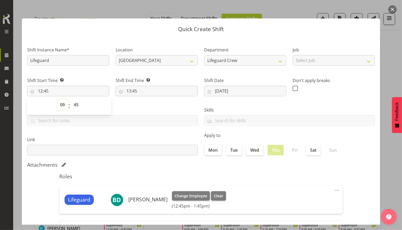
click at [57, 99] on select "00 01 02 03 04 05 06 07 08 09 10 11 12 13 14 15 16 17 18 19 20 21 22 23" at bounding box center [63, 104] width 12 height 11
type input "09:45"
click at [74, 101] on select "00 01 02 03 04 05 06 07 08 09 10 11 12 13 14 15 16 17 18 19 20 21 22 23 24 25 2…" at bounding box center [77, 104] width 12 height 11
select select "0"
click at [71, 99] on select "00 01 02 03 04 05 06 07 08 09 10 11 12 13 14 15 16 17 18 19 20 21 22 23 24 25 2…" at bounding box center [77, 104] width 12 height 11
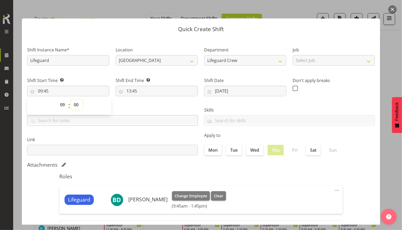
type input "09:00"
click at [132, 91] on input "13:45" at bounding box center [157, 91] width 82 height 11
click at [151, 106] on select "00 01 02 03 04 05 06 07 08 09 10 11 12 13 14 15 16 17 18 19 20 21 22 23" at bounding box center [152, 104] width 12 height 11
click at [148, 106] on select "00 01 02 03 04 05 06 07 08 09 10 11 12 13 14 15 16 17 18 19 20 21 22 23" at bounding box center [152, 104] width 12 height 11
select select "18"
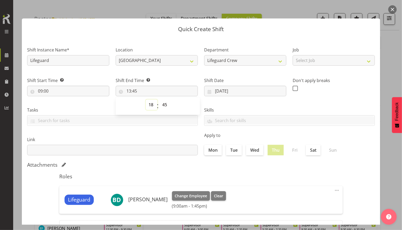
click at [146, 99] on select "00 01 02 03 04 05 06 07 08 09 10 11 12 13 14 15 16 17 18 19 20 21 22 23" at bounding box center [152, 104] width 12 height 11
type input "18:45"
click at [161, 101] on select "00 01 02 03 04 05 06 07 08 09 10 11 12 13 14 15 16 17 18 19 20 21 22 23 24 25 2…" at bounding box center [165, 104] width 12 height 11
select select "0"
click at [159, 99] on select "00 01 02 03 04 05 06 07 08 09 10 11 12 13 14 15 16 17 18 19 20 21 22 23 24 25 2…" at bounding box center [165, 104] width 12 height 11
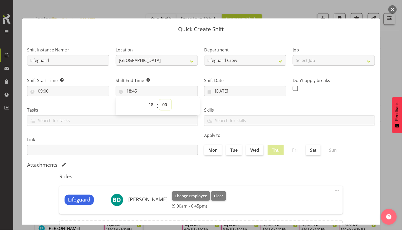
type input "18:00"
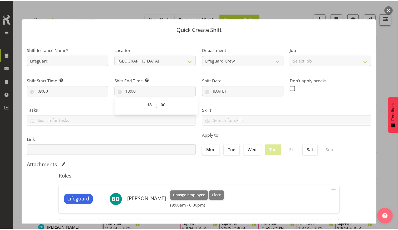
scroll to position [50, 0]
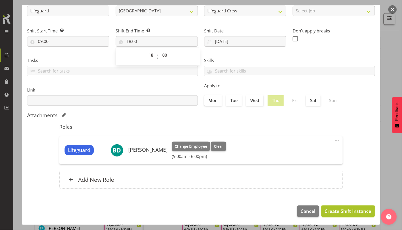
click at [337, 210] on span "Create Shift Instance" at bounding box center [348, 210] width 47 height 7
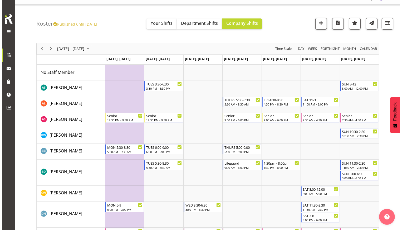
scroll to position [0, 0]
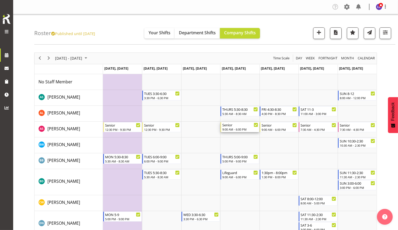
click at [230, 130] on div "9:00 AM - 6:00 PM" at bounding box center [240, 129] width 36 height 4
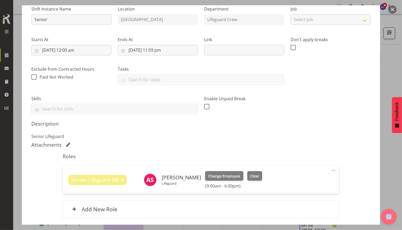
scroll to position [96, 0]
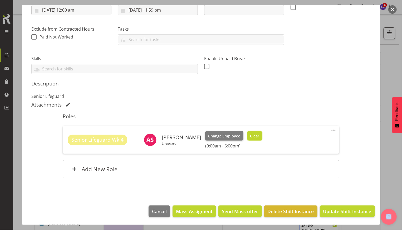
click at [253, 136] on span "Clear" at bounding box center [254, 136] width 9 height 6
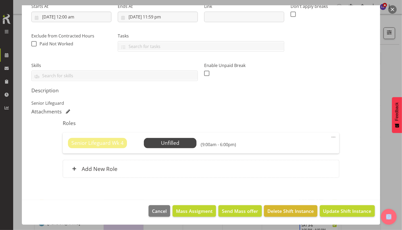
scroll to position [88, 0]
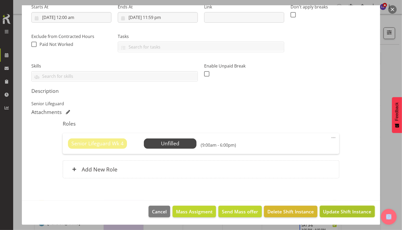
click at [335, 212] on span "Update Shift Instance" at bounding box center [347, 211] width 48 height 7
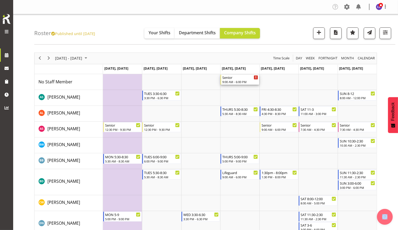
click at [244, 78] on div "Senior" at bounding box center [240, 77] width 36 height 5
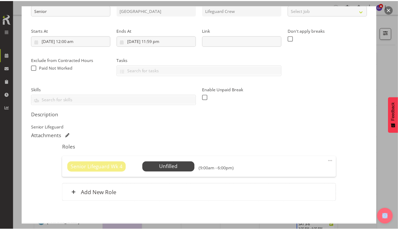
scroll to position [88, 0]
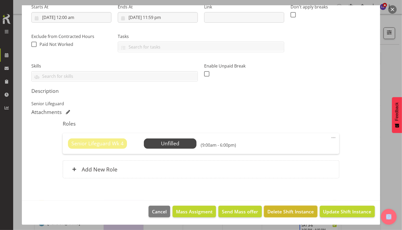
click at [282, 213] on span "Delete Shift Instance" at bounding box center [291, 211] width 46 height 7
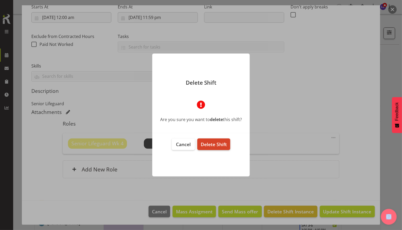
click at [216, 145] on span "Delete Shift" at bounding box center [214, 144] width 26 height 6
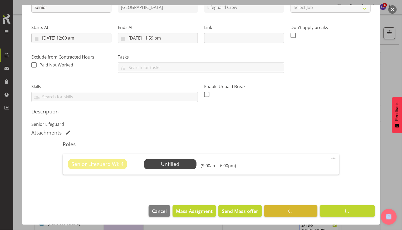
scroll to position [67, 0]
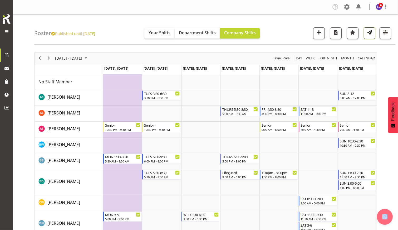
click at [368, 35] on span "button" at bounding box center [369, 32] width 7 height 7
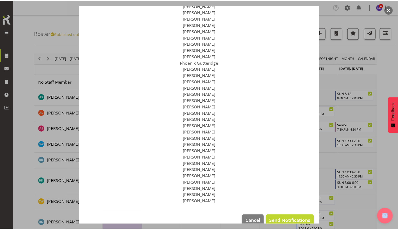
scroll to position [97, 0]
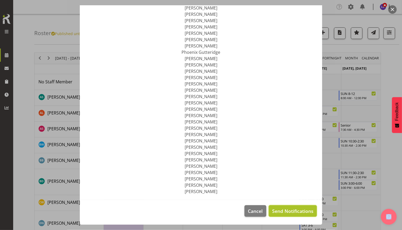
click at [298, 210] on span "Send Notifications" at bounding box center [292, 210] width 41 height 7
